Goal: Task Accomplishment & Management: Manage account settings

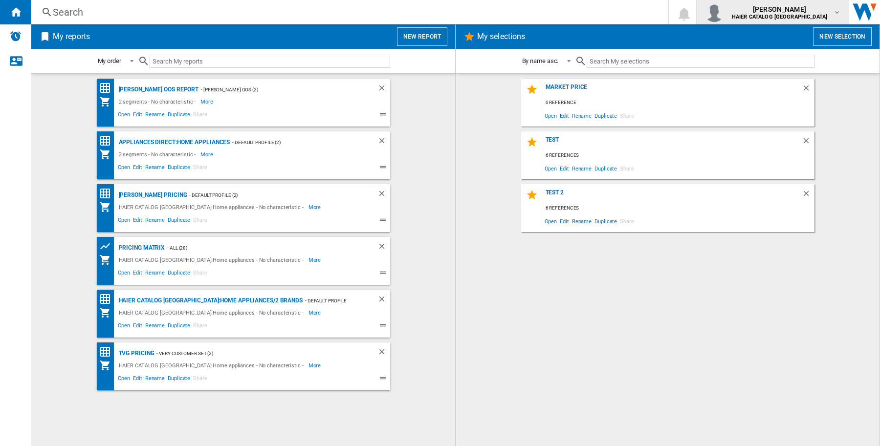
click at [817, 22] on button "brent shepherd HAIER CATALOG UK" at bounding box center [772, 12] width 152 height 24
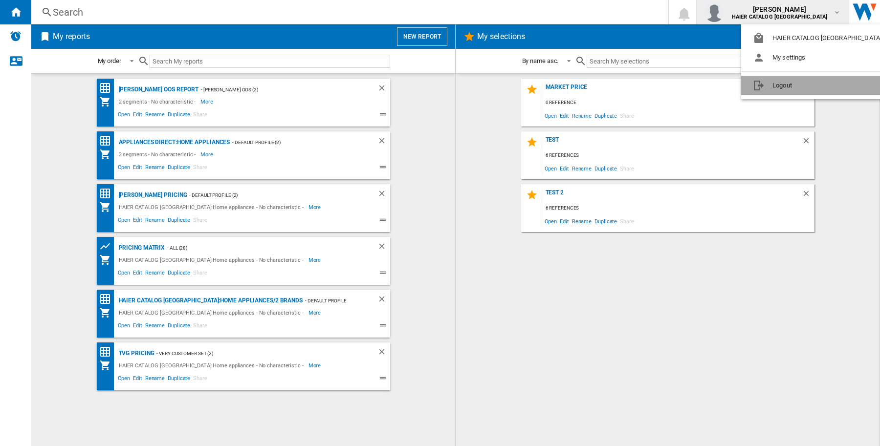
click at [817, 82] on button "Logout" at bounding box center [819, 86] width 156 height 20
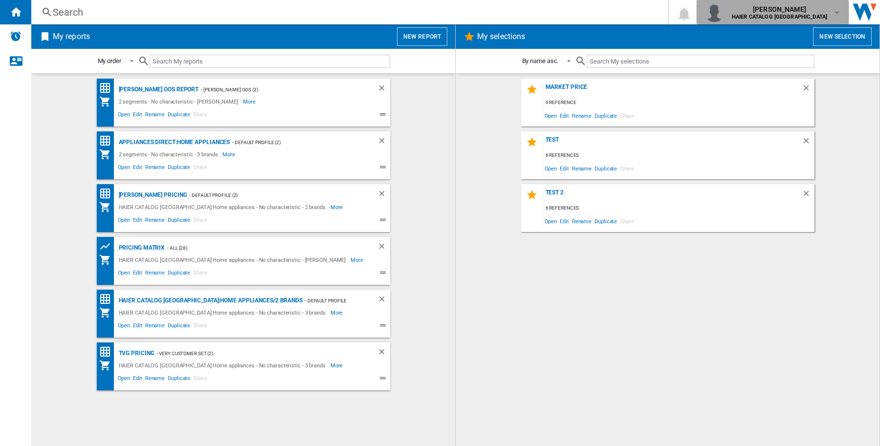
click at [821, 18] on b "HAIER CATALOG [GEOGRAPHIC_DATA]" at bounding box center [779, 17] width 95 height 6
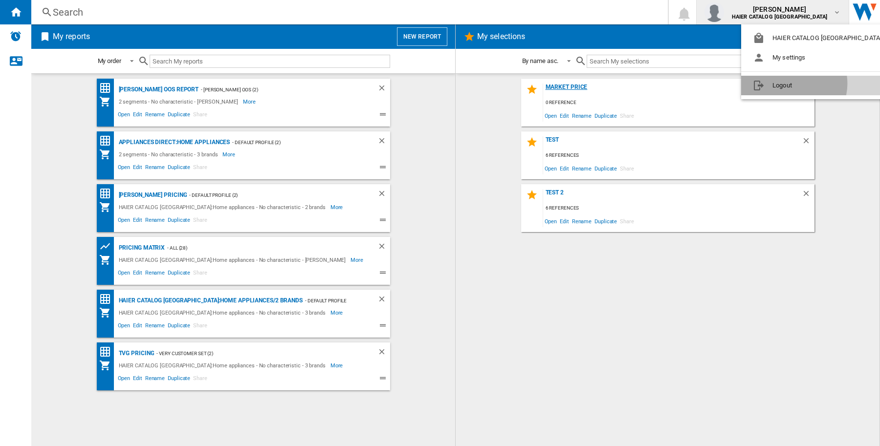
click at [791, 84] on button "Logout" at bounding box center [819, 86] width 156 height 20
